Goal: Task Accomplishment & Management: Manage account settings

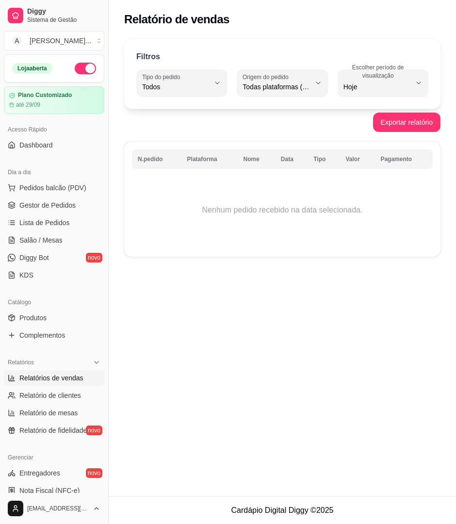
select select "ALL"
select select "0"
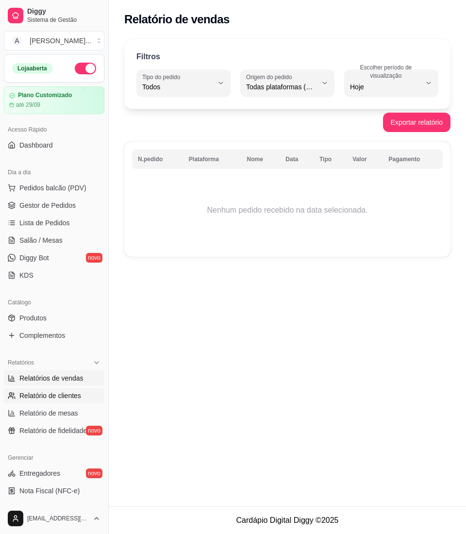
click at [67, 395] on span "Relatório de clientes" at bounding box center [50, 396] width 62 height 10
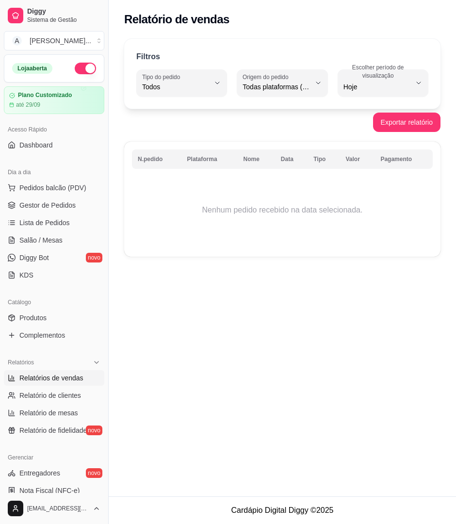
select select "30"
select select "HIGHEST_TOTAL_SPENT_WITH_ORDERS"
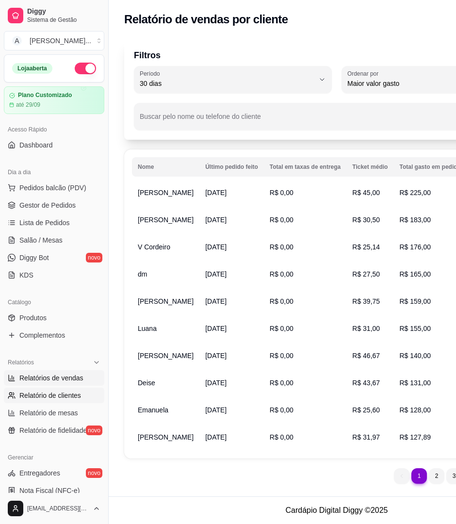
click at [59, 372] on link "Relatórios de vendas" at bounding box center [54, 378] width 100 height 16
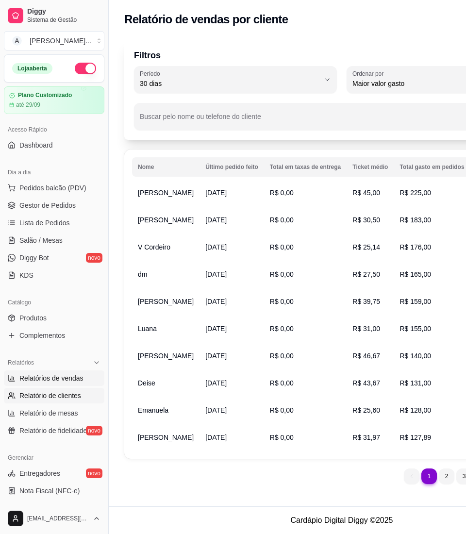
select select "ALL"
select select "0"
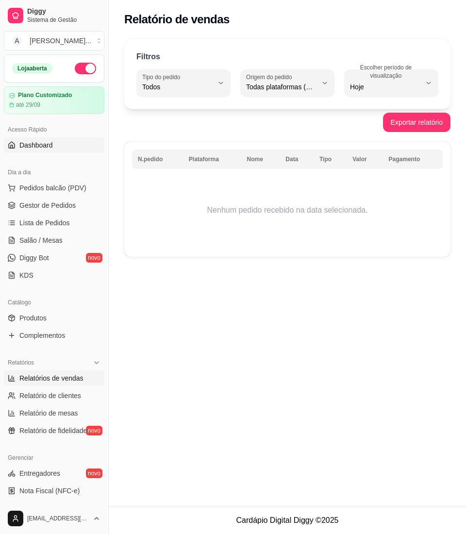
click at [37, 150] on span "Dashboard" at bounding box center [35, 145] width 33 height 10
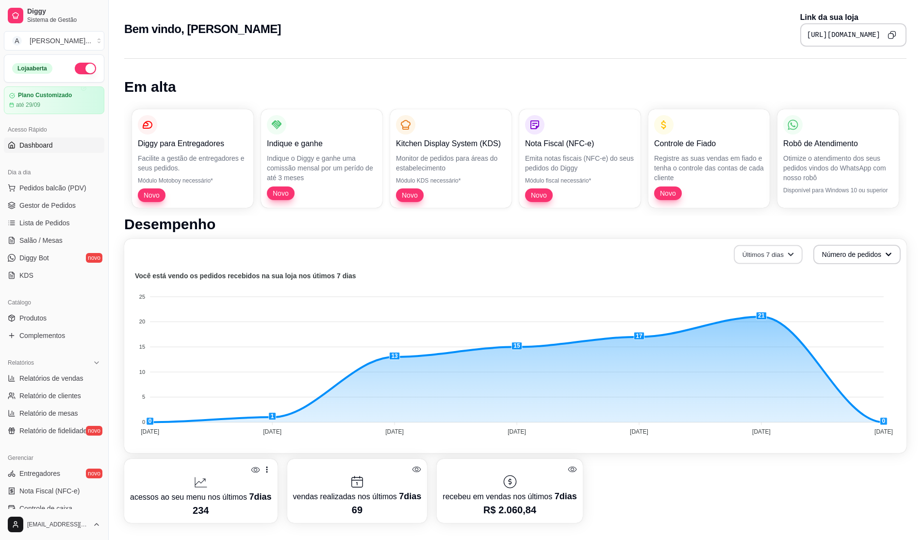
click at [456, 257] on button "Últimos 7 dias" at bounding box center [768, 254] width 69 height 19
click at [456, 315] on li "Últimos 30 dias" at bounding box center [768, 310] width 89 height 16
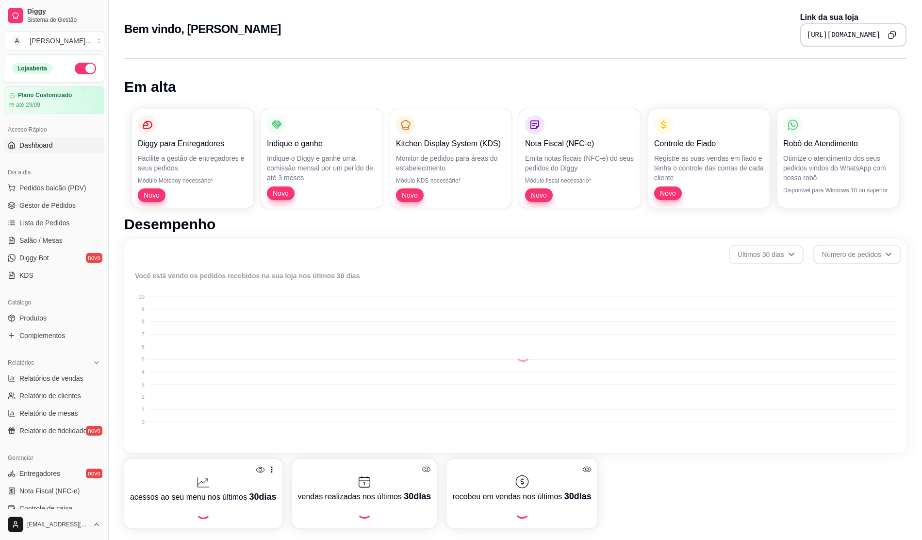
click at [456, 315] on li "Últimos 30 dias" at bounding box center [768, 308] width 86 height 15
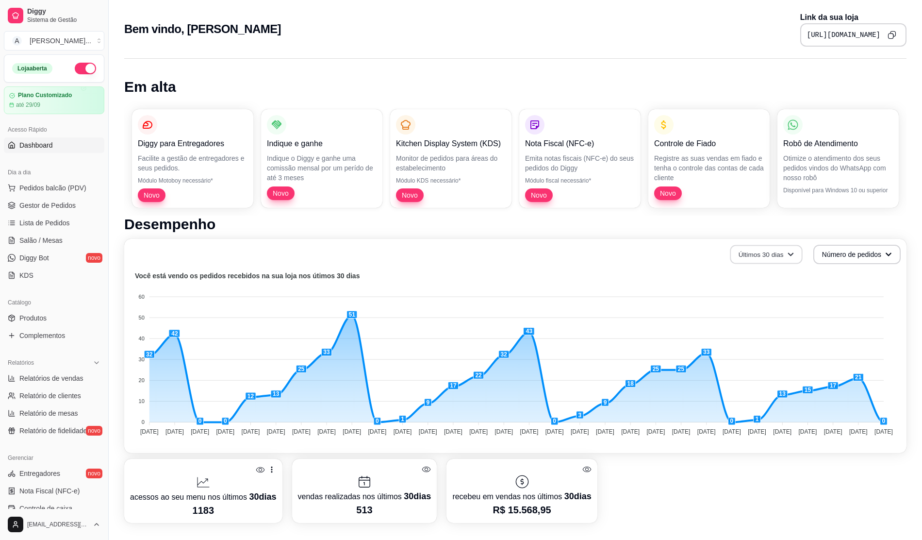
click at [456, 257] on button "Últimos 30 dias" at bounding box center [766, 254] width 72 height 19
click at [456, 280] on span "Últimos 7 dias" at bounding box center [767, 277] width 82 height 10
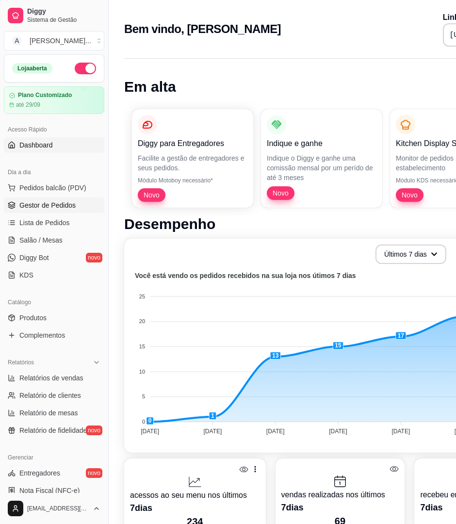
click at [6, 209] on link "Gestor de Pedidos" at bounding box center [54, 205] width 100 height 16
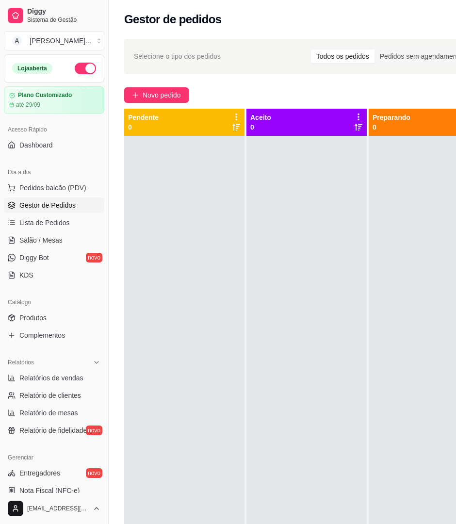
click at [153, 110] on div "Pendente 0" at bounding box center [184, 122] width 120 height 27
click at [154, 98] on span "Novo pedido" at bounding box center [162, 95] width 38 height 11
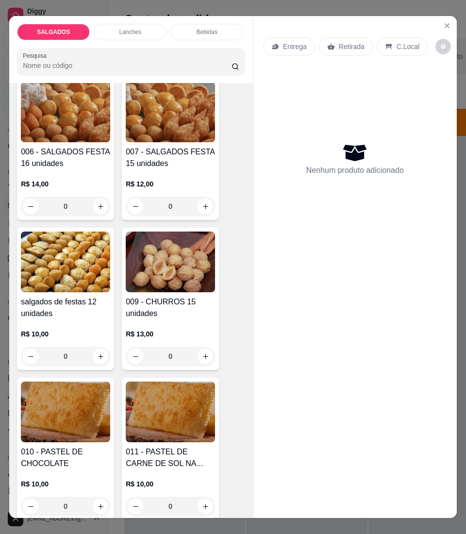
scroll to position [582, 0]
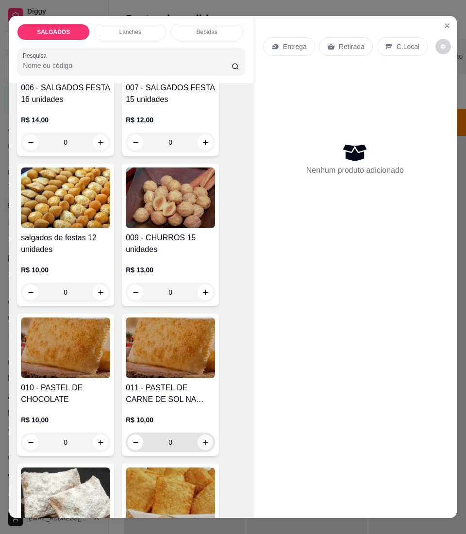
click at [202, 445] on icon "increase-product-quantity" at bounding box center [205, 442] width 7 height 7
type input "1"
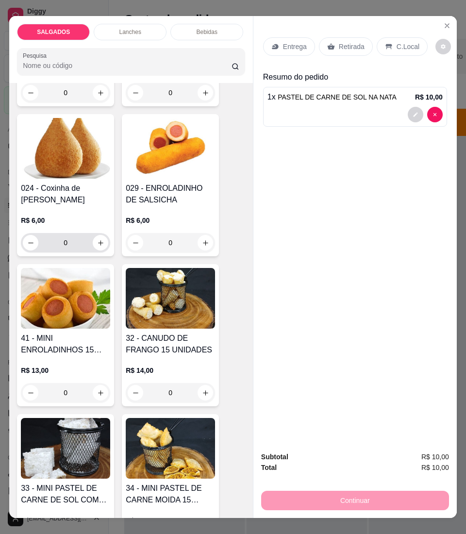
scroll to position [1229, 0]
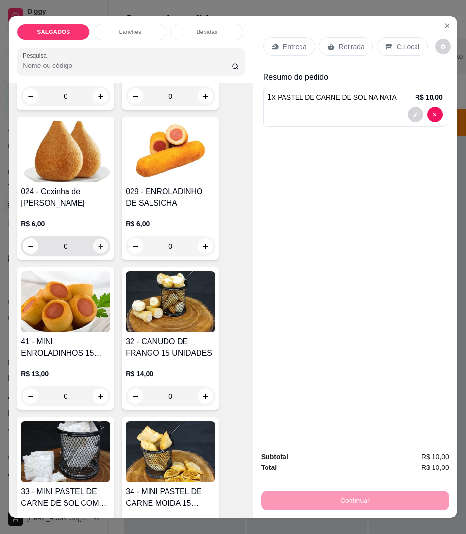
click at [97, 243] on icon "increase-product-quantity" at bounding box center [100, 246] width 7 height 7
type input "1"
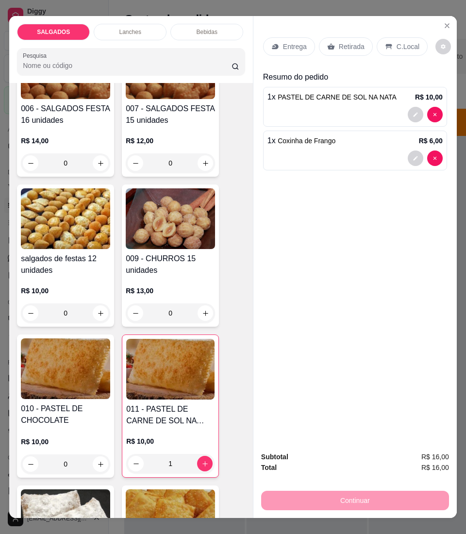
scroll to position [388, 0]
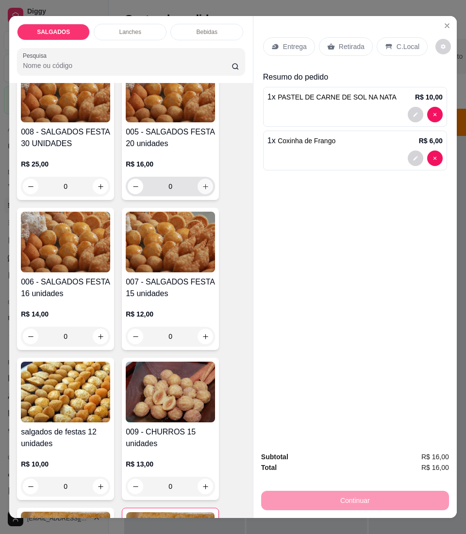
click at [202, 190] on icon "increase-product-quantity" at bounding box center [205, 186] width 7 height 7
type input "1"
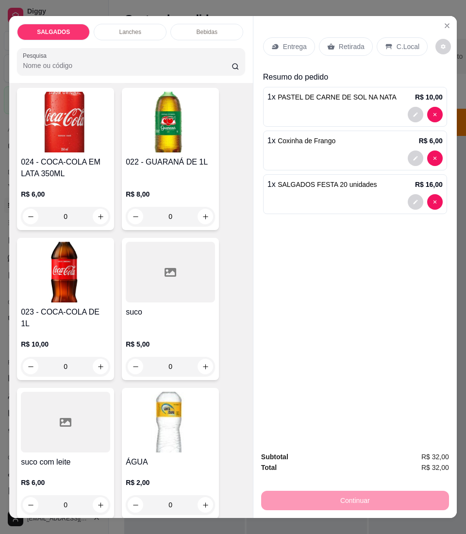
scroll to position [3364, 0]
click at [93, 213] on button "increase-product-quantity" at bounding box center [101, 216] width 16 height 16
type input "1"
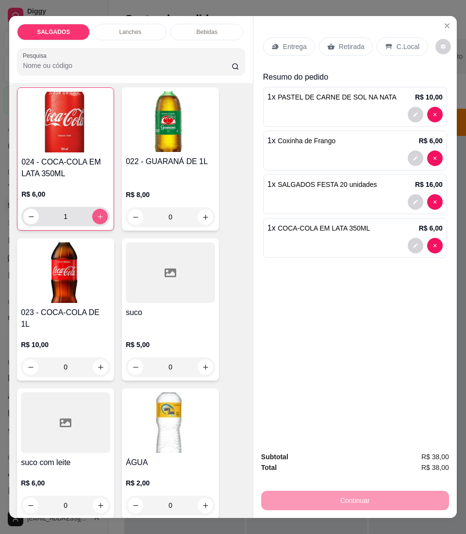
scroll to position [3365, 0]
click at [380, 48] on div "C.Local" at bounding box center [402, 46] width 51 height 18
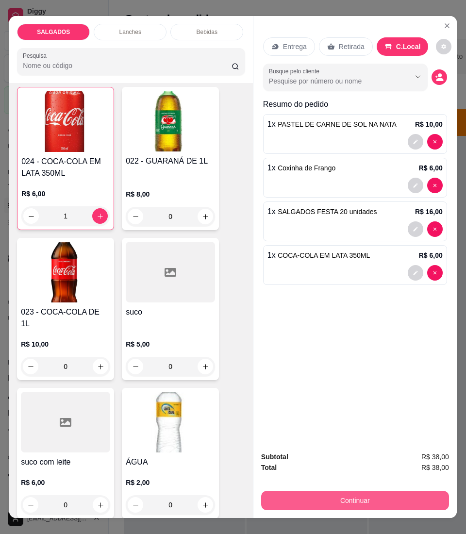
click at [342, 494] on button "Continuar" at bounding box center [355, 500] width 188 height 19
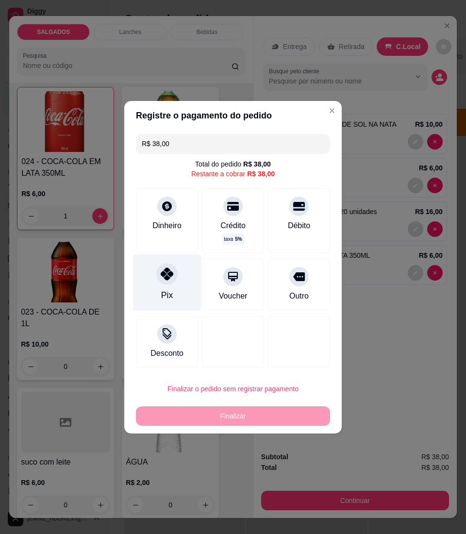
click at [167, 275] on icon at bounding box center [167, 273] width 13 height 13
type input "R$ 0,00"
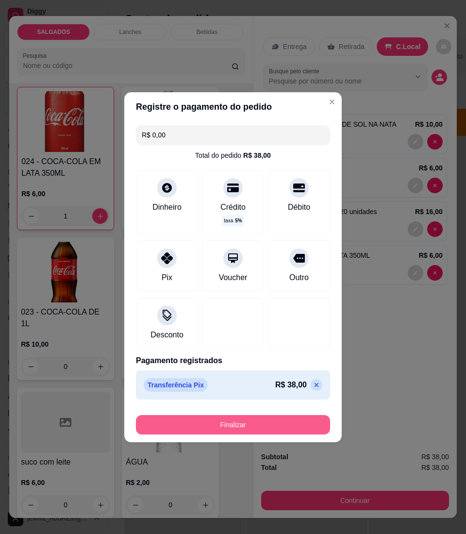
click at [216, 418] on button "Finalizar" at bounding box center [233, 424] width 194 height 19
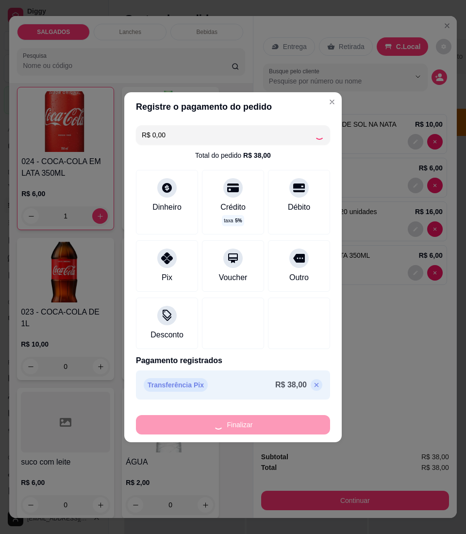
type input "0"
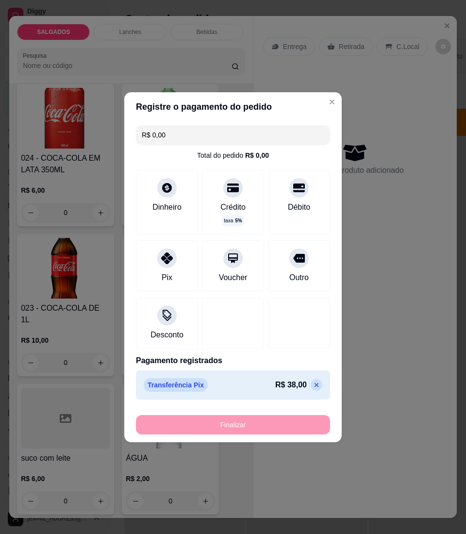
type input "-R$ 38,00"
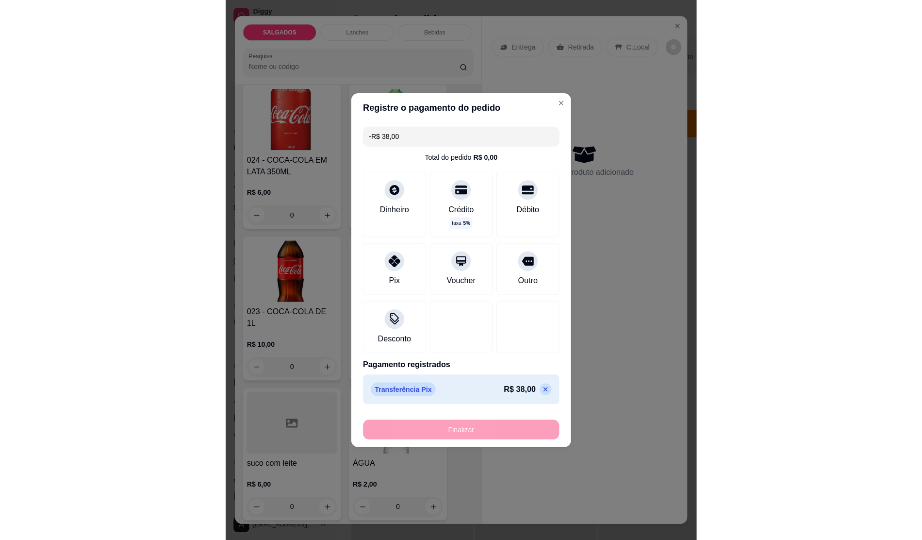
scroll to position [3362, 0]
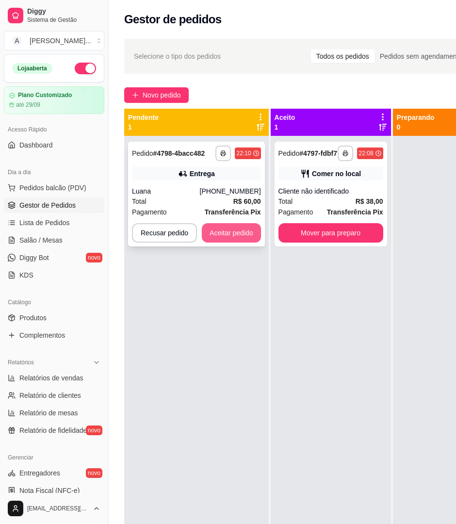
click at [230, 235] on button "Aceitar pedido" at bounding box center [231, 232] width 59 height 19
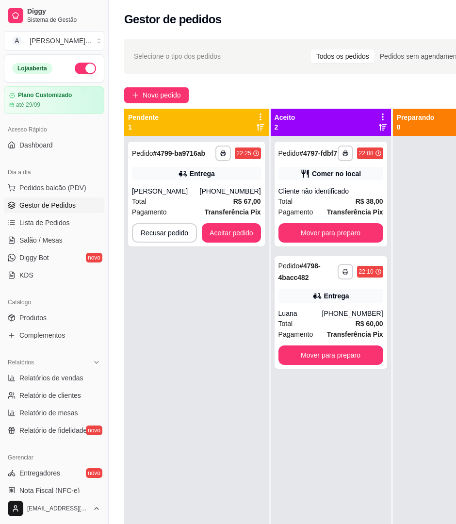
click at [215, 478] on div "**********" at bounding box center [196, 398] width 145 height 524
click at [215, 231] on button "Aceitar pedido" at bounding box center [231, 232] width 59 height 19
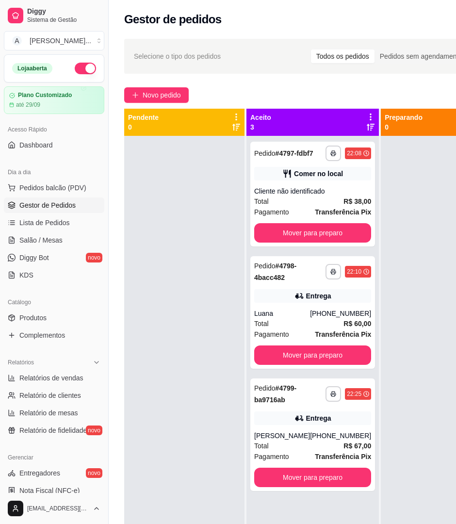
click at [191, 483] on div at bounding box center [184, 398] width 120 height 524
click at [172, 480] on div at bounding box center [184, 398] width 120 height 524
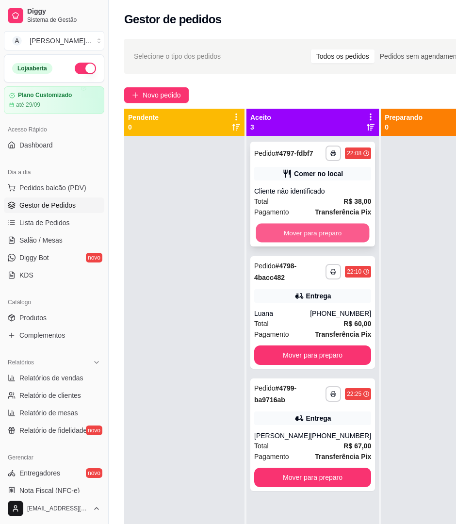
click at [333, 237] on button "Mover para preparo" at bounding box center [313, 233] width 114 height 19
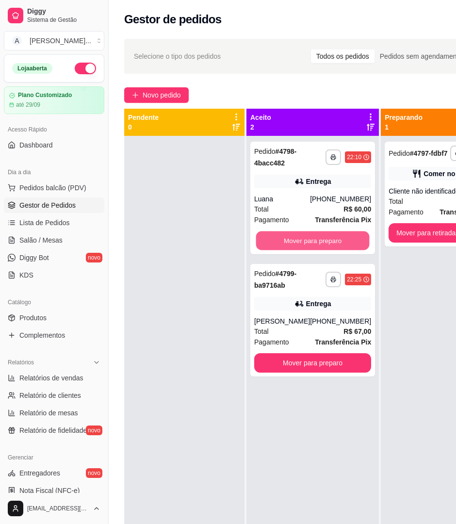
click at [333, 237] on button "Mover para preparo" at bounding box center [313, 240] width 114 height 19
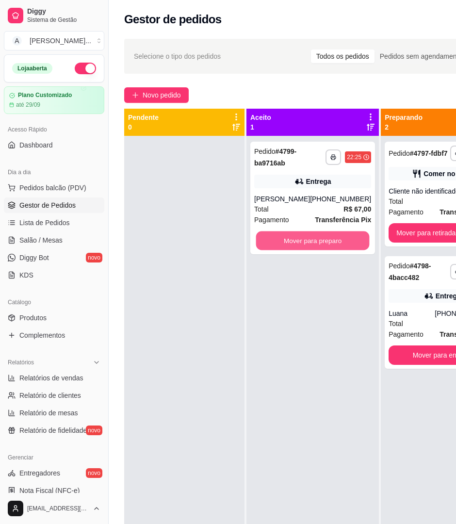
click at [333, 237] on button "Mover para preparo" at bounding box center [313, 240] width 114 height 19
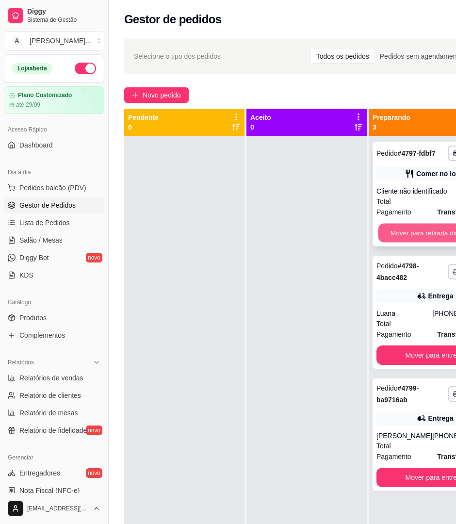
click at [427, 238] on button "Mover para retirada disponível" at bounding box center [435, 233] width 114 height 19
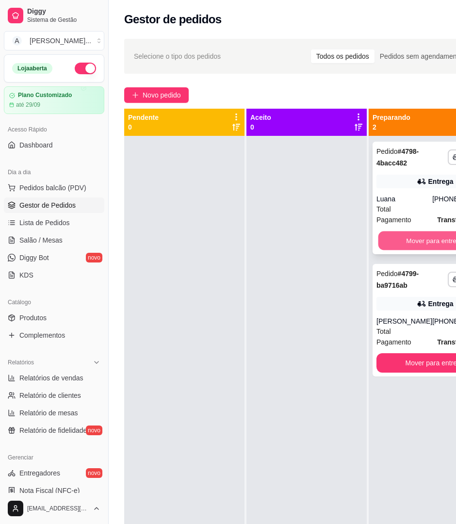
click at [427, 237] on button "Mover para entrega" at bounding box center [435, 240] width 114 height 19
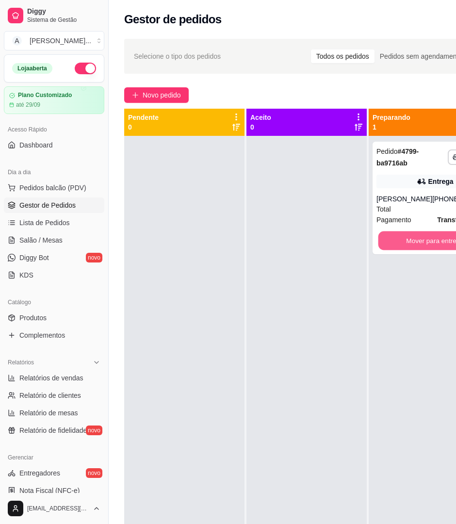
click at [427, 237] on button "Mover para entrega" at bounding box center [435, 240] width 114 height 19
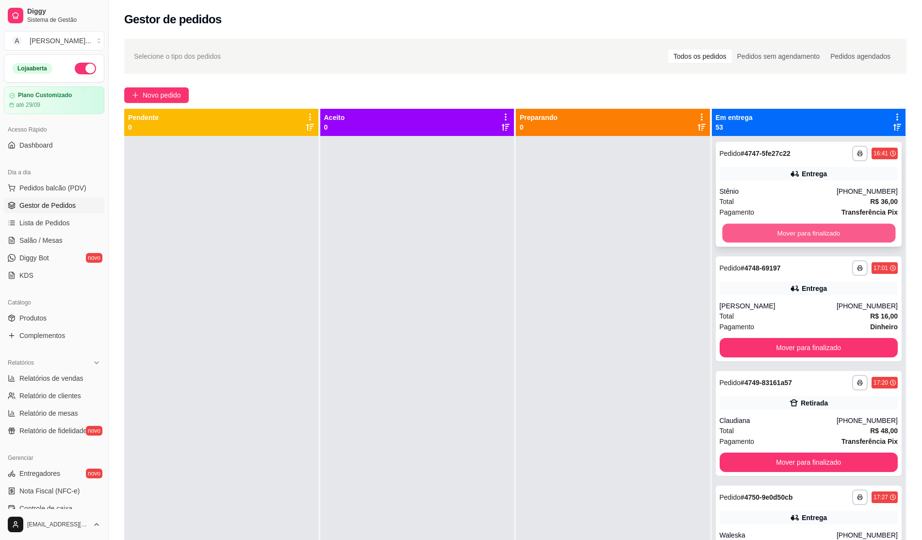
click at [456, 235] on button "Mover para finalizado" at bounding box center [808, 233] width 173 height 19
click at [456, 235] on button "Mover para finalizado" at bounding box center [809, 232] width 179 height 19
click at [456, 235] on button "Mover para finalizado" at bounding box center [808, 233] width 173 height 19
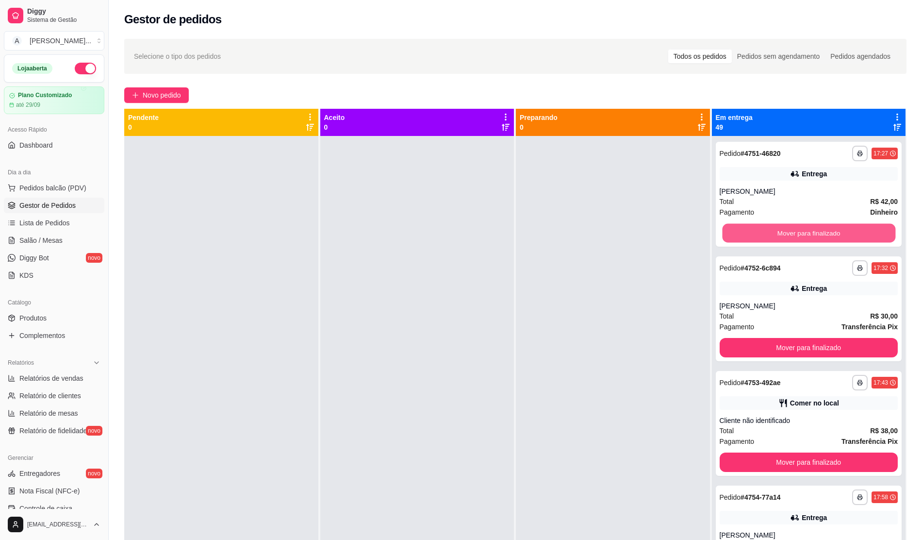
click at [456, 235] on button "Mover para finalizado" at bounding box center [808, 233] width 173 height 19
click at [456, 235] on button "Mover para finalizado" at bounding box center [809, 232] width 179 height 19
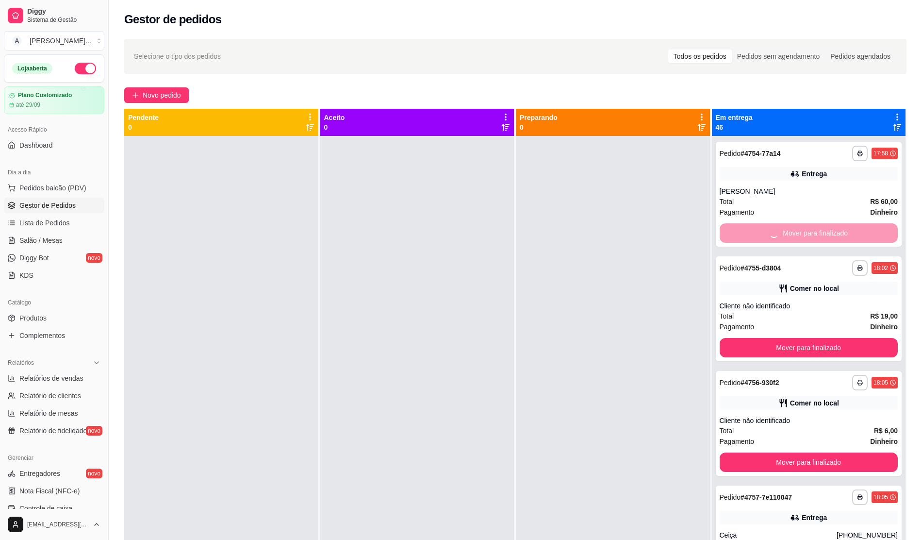
click at [456, 235] on div "Mover para finalizado" at bounding box center [809, 232] width 179 height 19
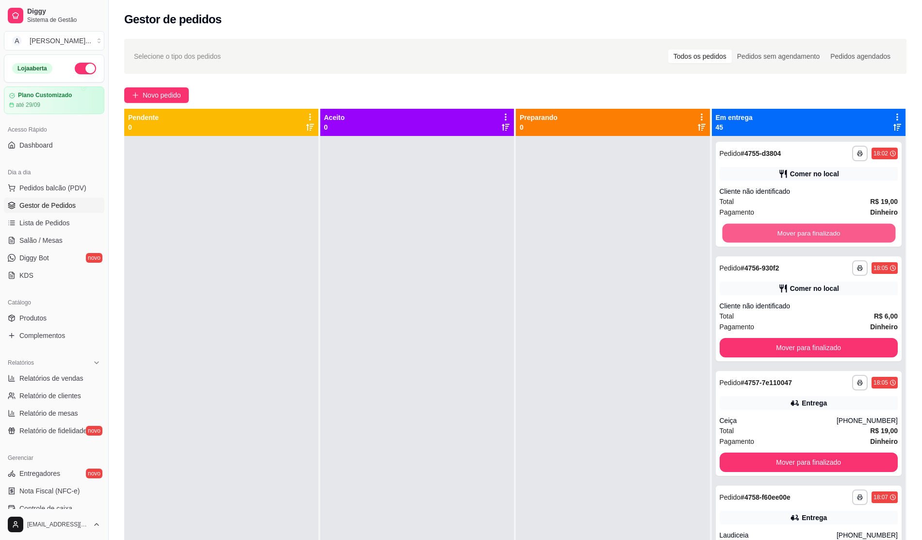
click at [456, 235] on button "Mover para finalizado" at bounding box center [808, 233] width 173 height 19
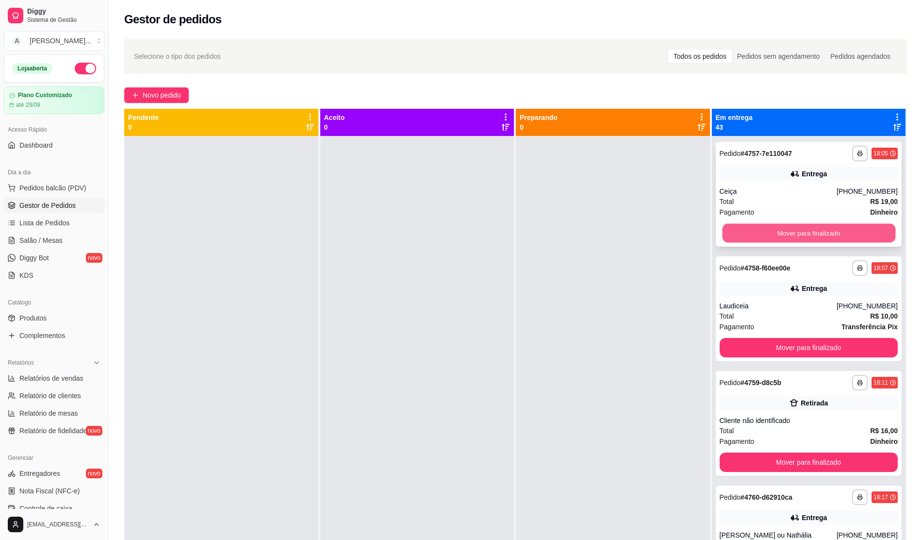
click at [456, 233] on button "Mover para finalizado" at bounding box center [808, 233] width 173 height 19
click at [456, 228] on button "Mover para finalizado" at bounding box center [808, 233] width 173 height 19
click at [456, 231] on button "Mover para finalizado" at bounding box center [808, 233] width 173 height 19
click at [456, 231] on div "Mover para finalizado" at bounding box center [809, 232] width 179 height 19
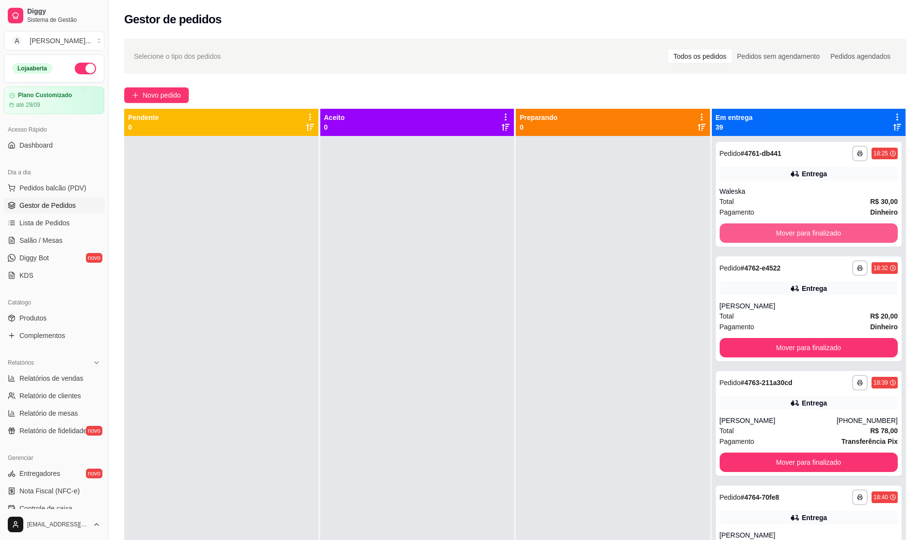
click at [456, 231] on button "Mover para finalizado" at bounding box center [809, 232] width 179 height 19
click at [456, 231] on button "Mover para finalizado" at bounding box center [808, 233] width 173 height 19
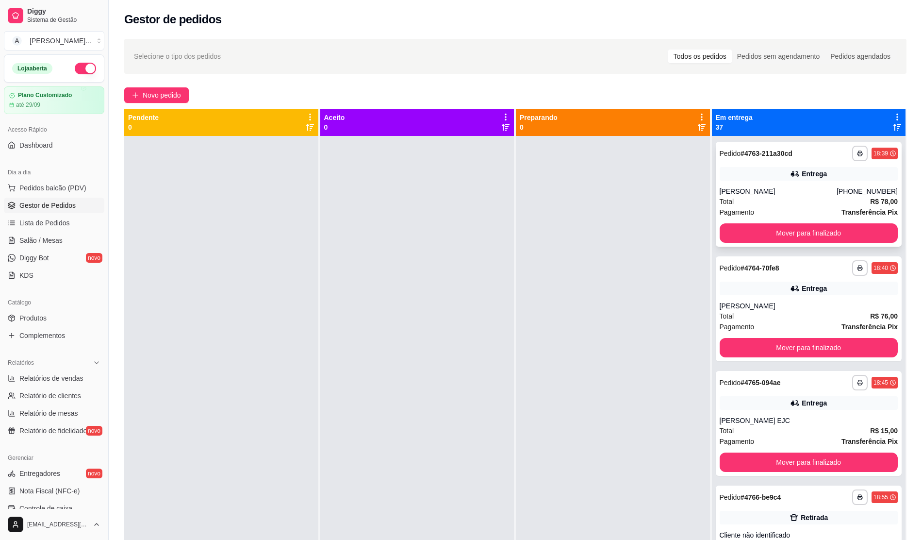
click at [456, 243] on div "**********" at bounding box center [809, 194] width 186 height 105
click at [456, 232] on button "Mover para finalizado" at bounding box center [808, 233] width 173 height 19
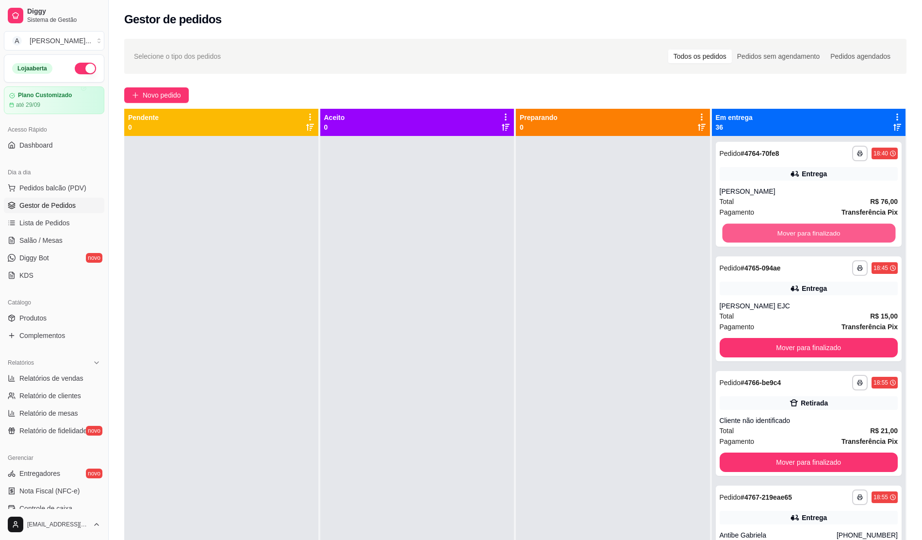
click at [456, 232] on button "Mover para finalizado" at bounding box center [808, 233] width 173 height 19
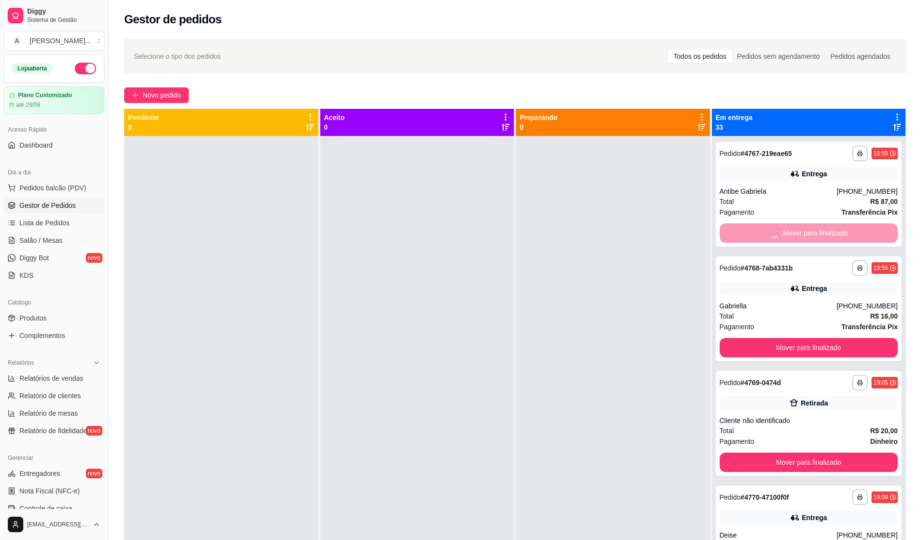
click at [456, 338] on button "Mover para finalizado" at bounding box center [809, 347] width 179 height 19
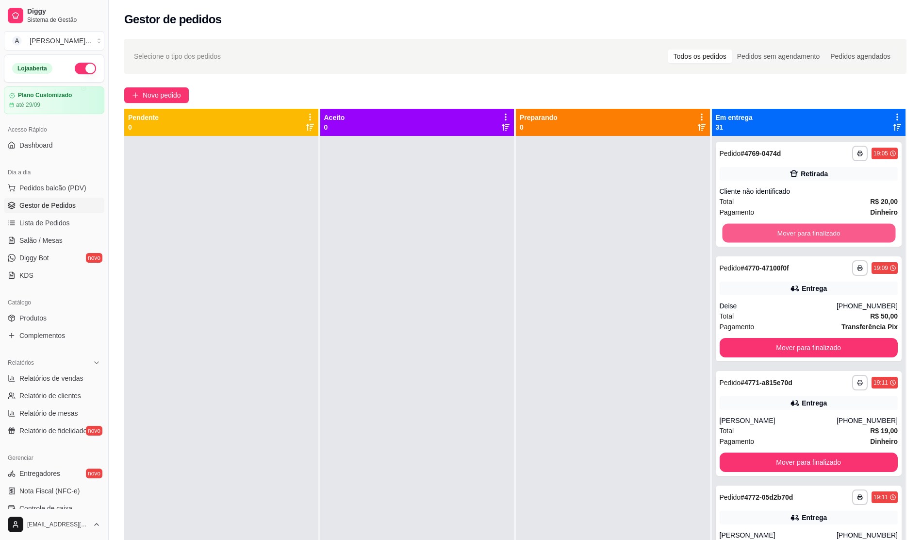
click at [456, 232] on button "Mover para finalizado" at bounding box center [808, 233] width 173 height 19
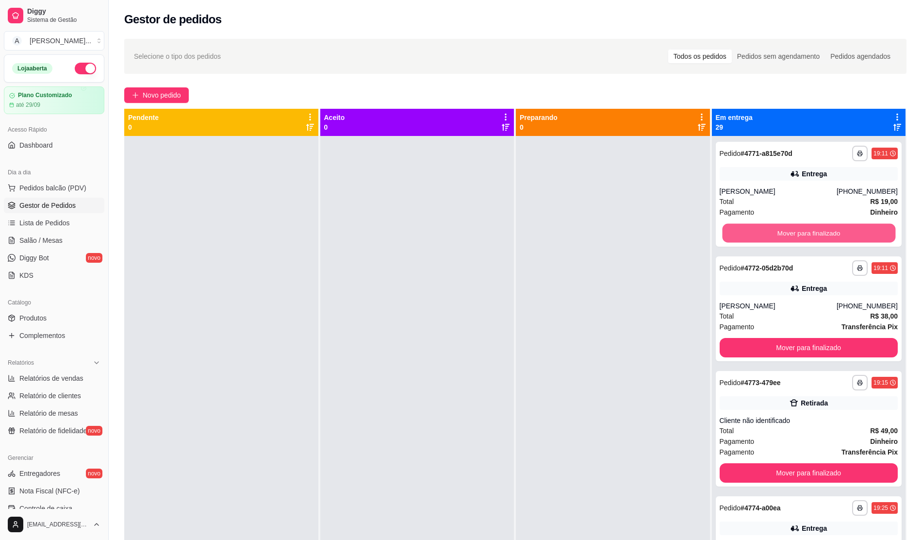
click at [456, 232] on button "Mover para finalizado" at bounding box center [808, 233] width 173 height 19
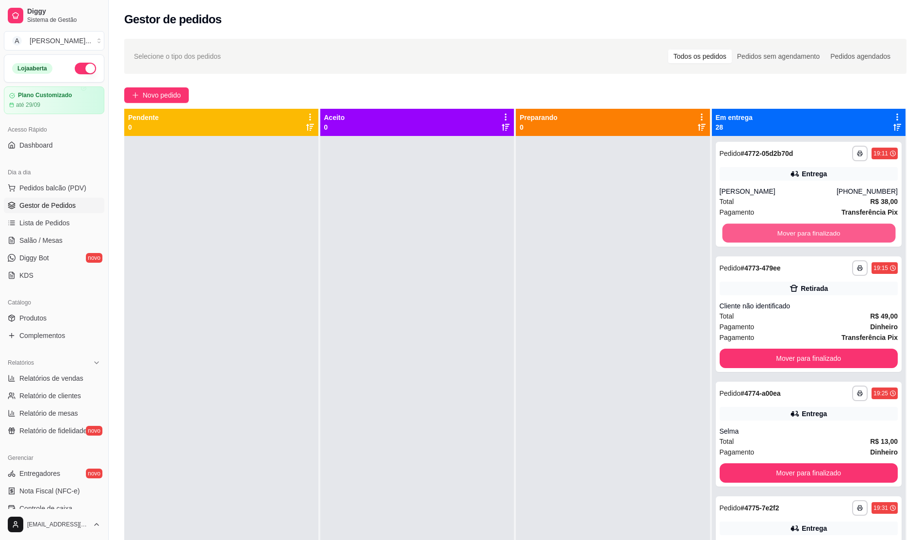
click at [456, 232] on button "Mover para finalizado" at bounding box center [808, 233] width 173 height 19
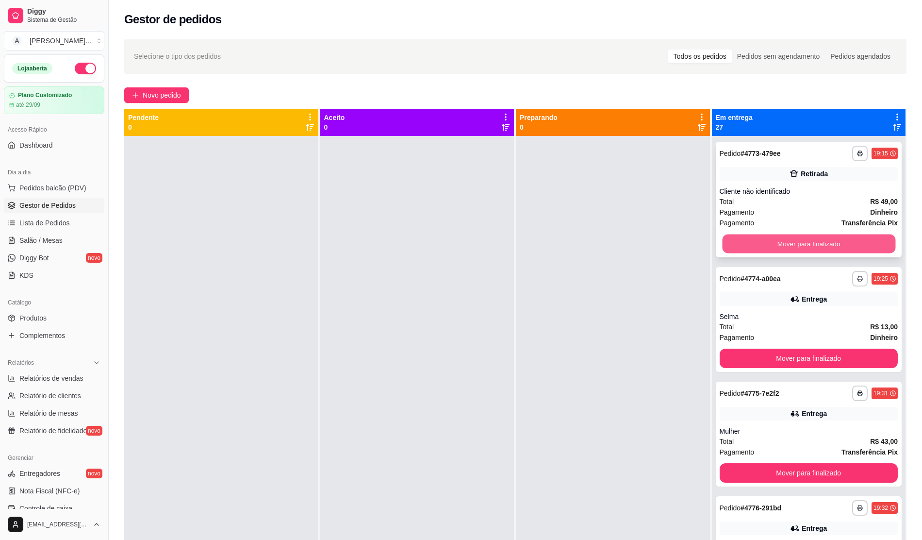
click at [456, 243] on button "Mover para finalizado" at bounding box center [808, 243] width 173 height 19
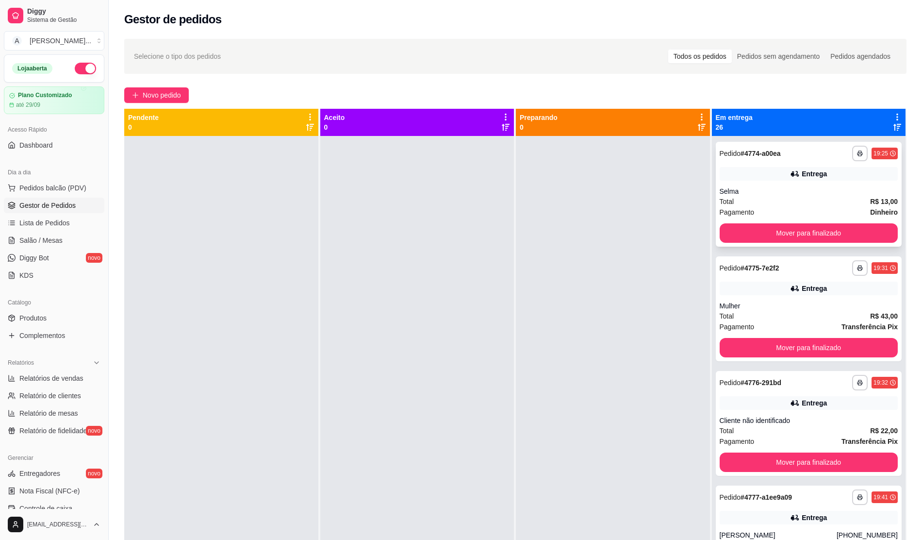
click at [456, 243] on div "**********" at bounding box center [809, 194] width 186 height 105
click at [456, 235] on button "Mover para finalizado" at bounding box center [809, 232] width 179 height 19
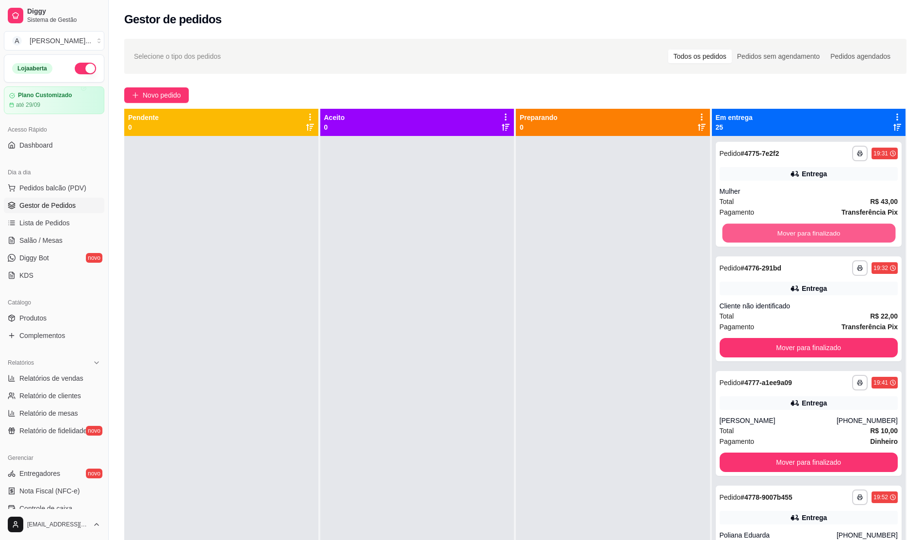
click at [456, 235] on button "Mover para finalizado" at bounding box center [808, 233] width 173 height 19
click at [456, 235] on div "Mover para finalizado" at bounding box center [809, 232] width 179 height 19
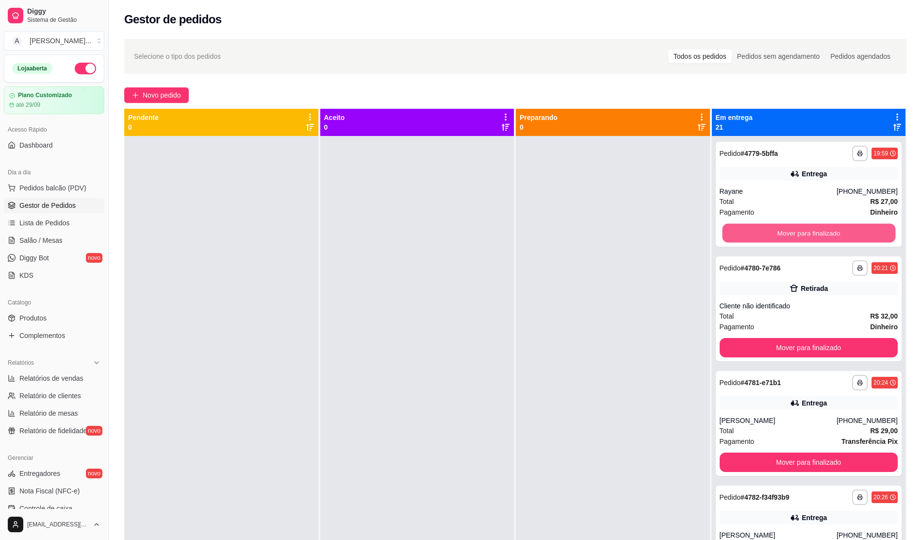
click at [456, 235] on button "Mover para finalizado" at bounding box center [808, 233] width 173 height 19
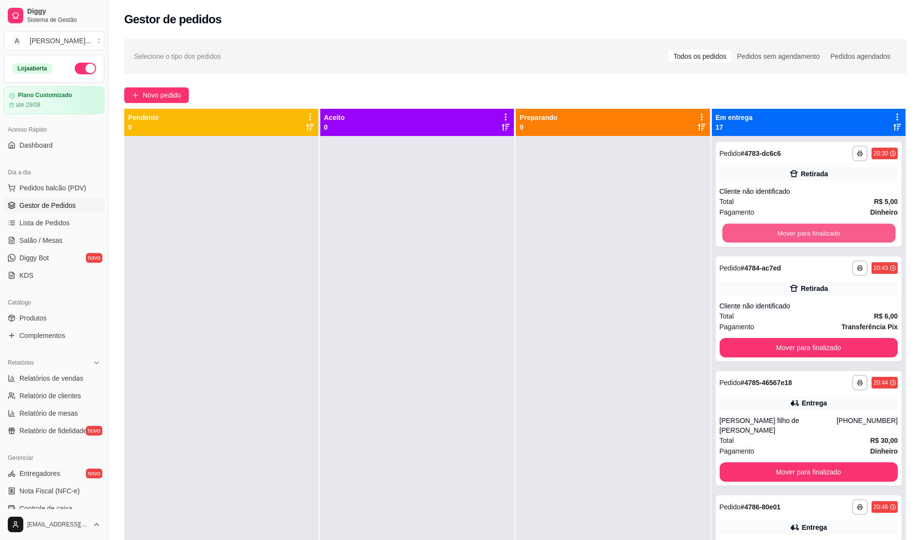
click at [456, 235] on button "Mover para finalizado" at bounding box center [808, 233] width 173 height 19
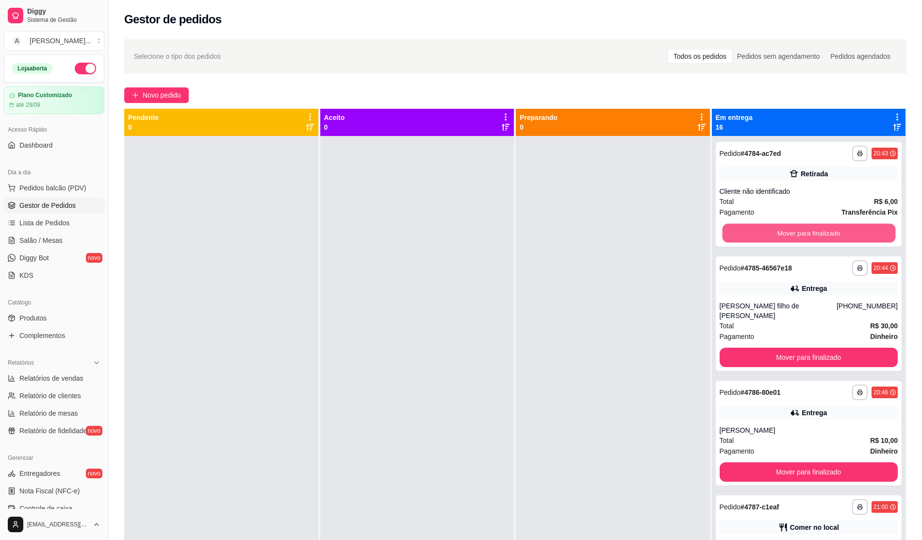
click at [456, 235] on button "Mover para finalizado" at bounding box center [808, 233] width 173 height 19
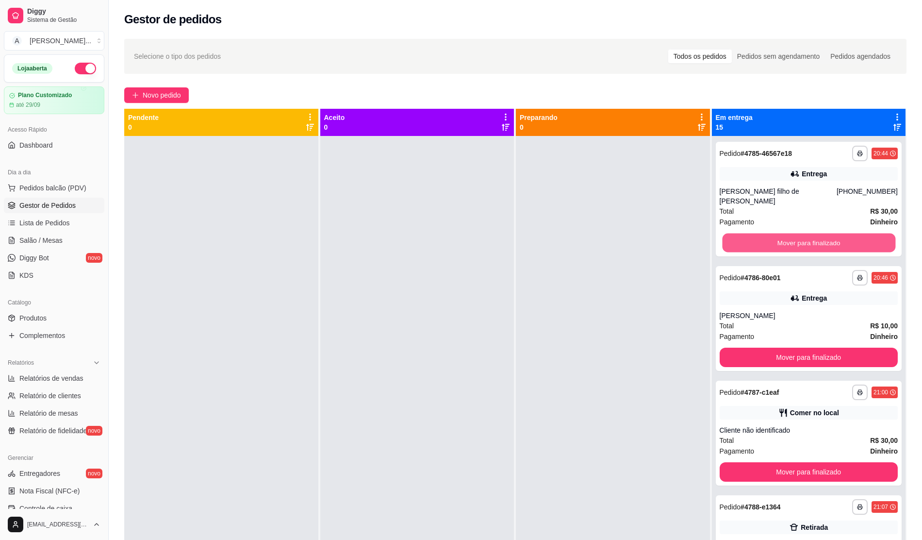
click at [456, 235] on button "Mover para finalizado" at bounding box center [808, 242] width 173 height 19
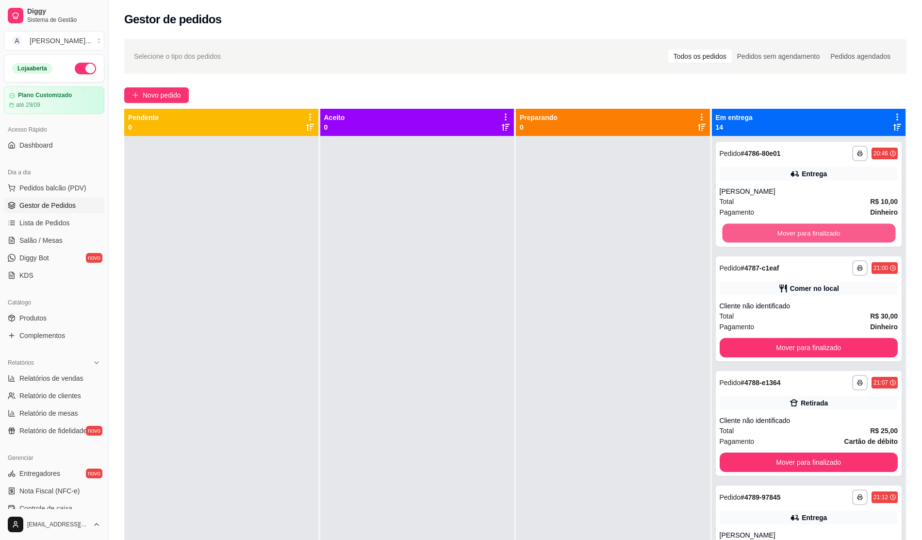
click at [456, 235] on button "Mover para finalizado" at bounding box center [808, 233] width 173 height 19
click at [456, 235] on button "Mover para finalizado" at bounding box center [809, 232] width 179 height 19
click at [456, 235] on button "Mover para finalizado" at bounding box center [808, 233] width 173 height 19
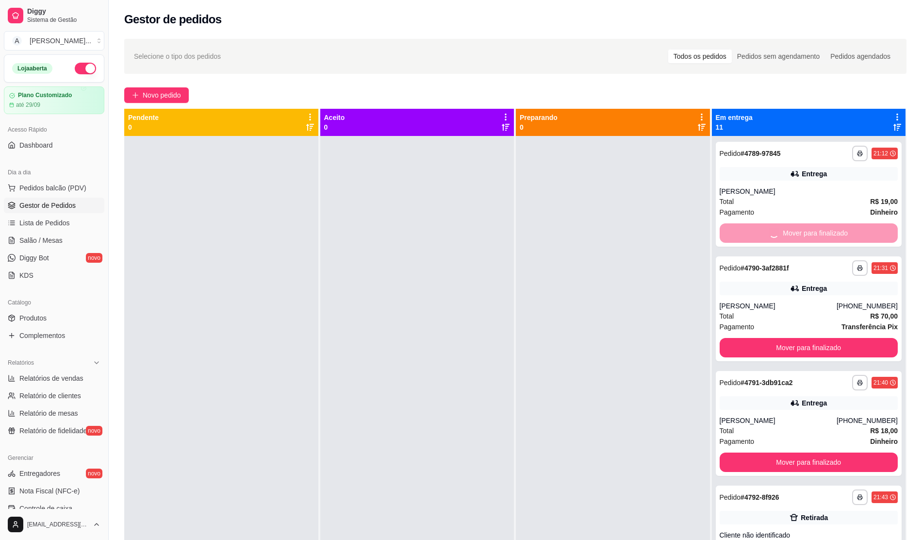
click at [456, 338] on button "Mover para finalizado" at bounding box center [809, 347] width 179 height 19
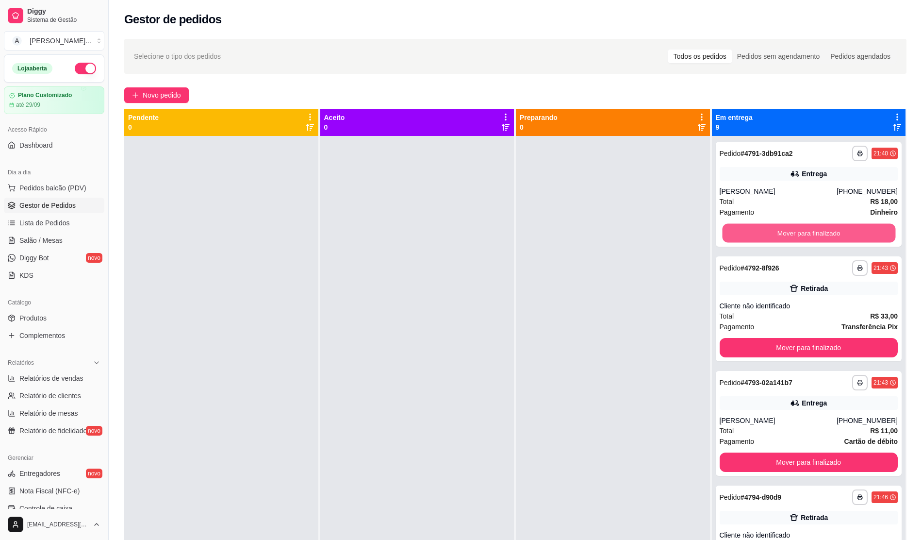
click at [456, 235] on button "Mover para finalizado" at bounding box center [808, 233] width 173 height 19
click at [456, 234] on button "Mover para finalizado" at bounding box center [808, 233] width 173 height 19
click at [456, 232] on button "Mover para finalizado" at bounding box center [808, 233] width 173 height 19
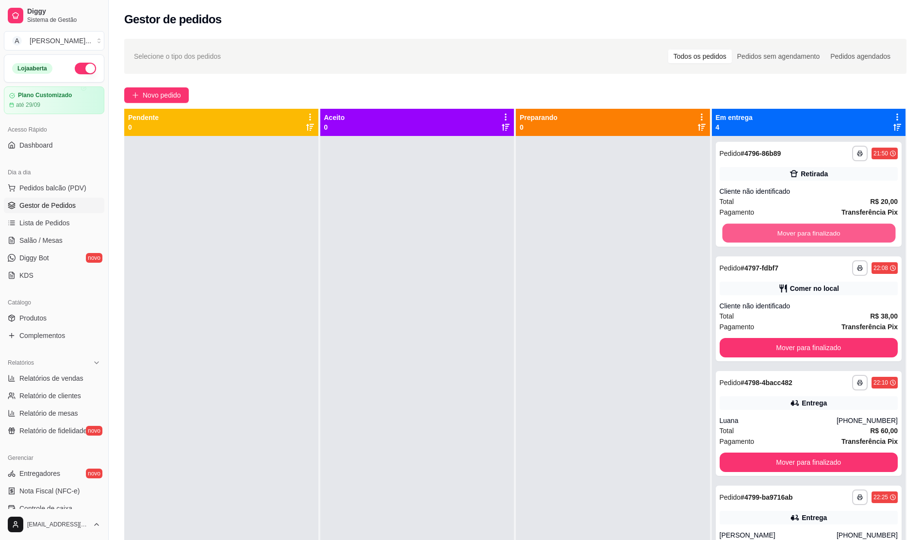
click at [456, 232] on button "Mover para finalizado" at bounding box center [808, 233] width 173 height 19
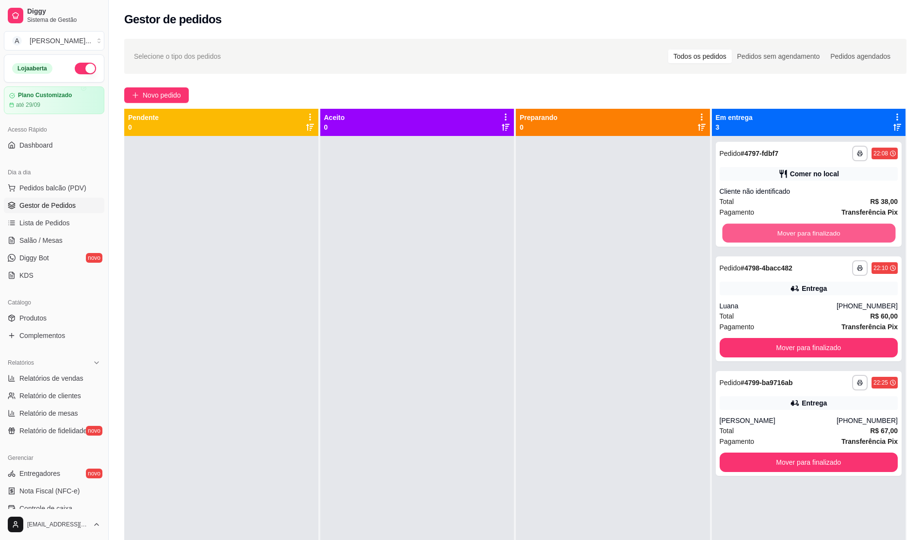
click at [456, 232] on button "Mover para finalizado" at bounding box center [808, 233] width 173 height 19
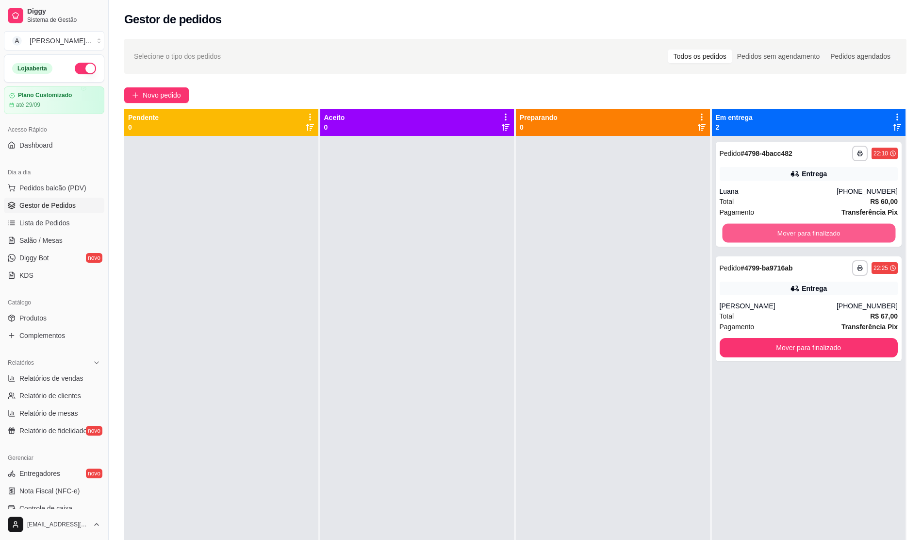
click at [456, 232] on button "Mover para finalizado" at bounding box center [808, 233] width 173 height 19
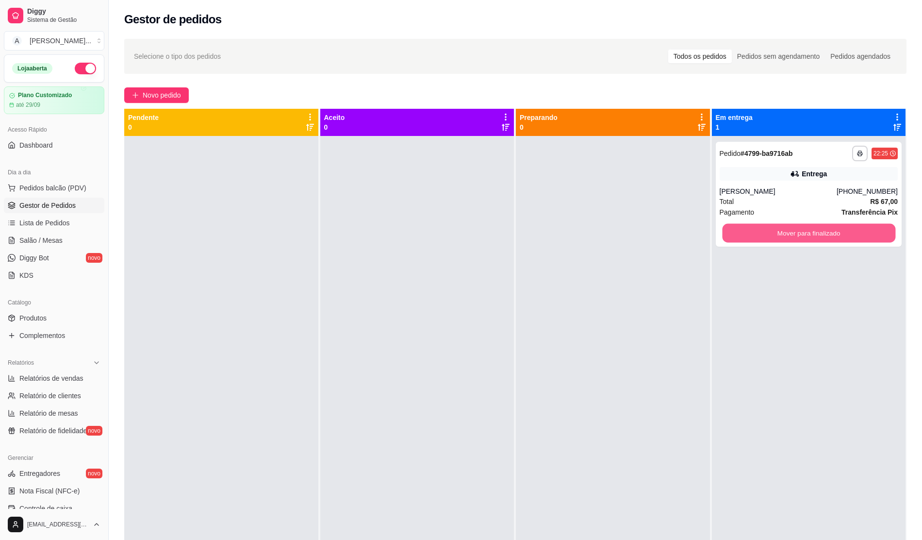
click at [456, 232] on button "Mover para finalizado" at bounding box center [808, 233] width 173 height 19
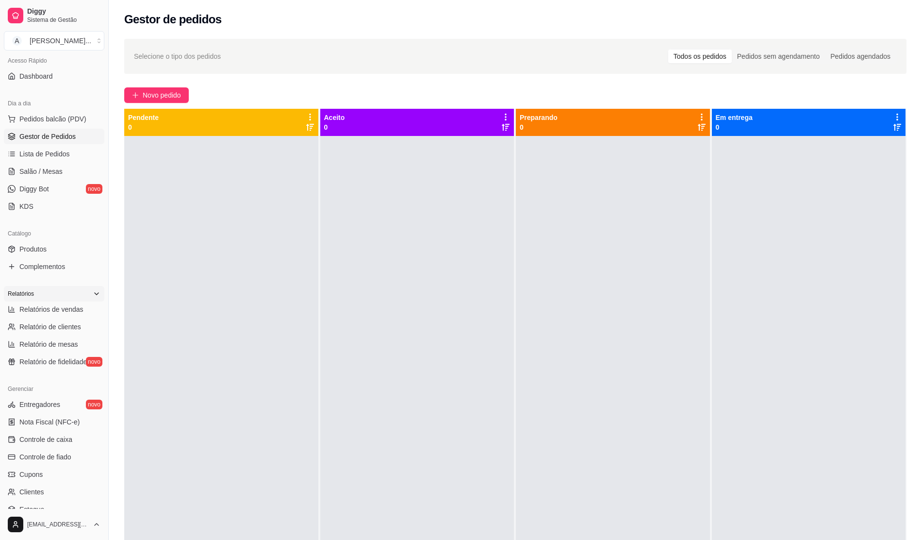
scroll to position [129, 0]
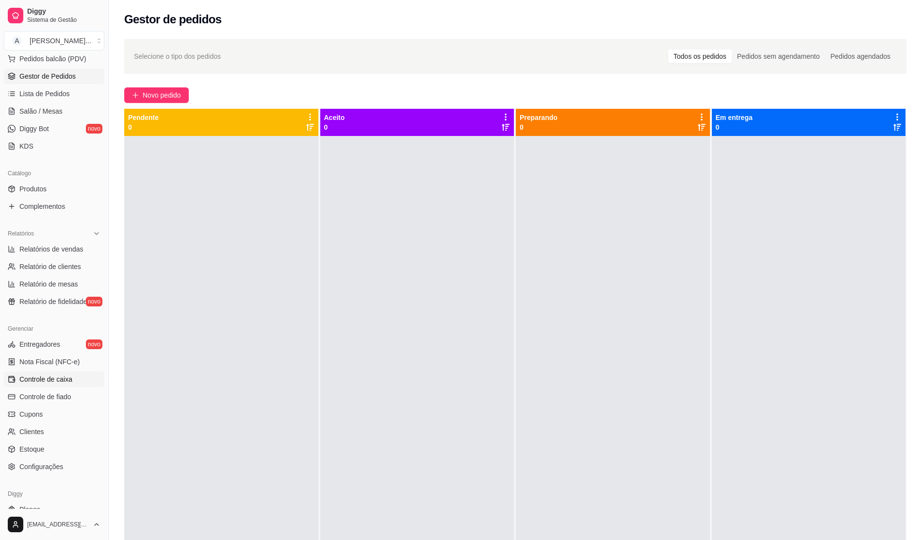
click at [47, 379] on span "Controle de caixa" at bounding box center [45, 379] width 53 height 10
